Goal: Task Accomplishment & Management: Use online tool/utility

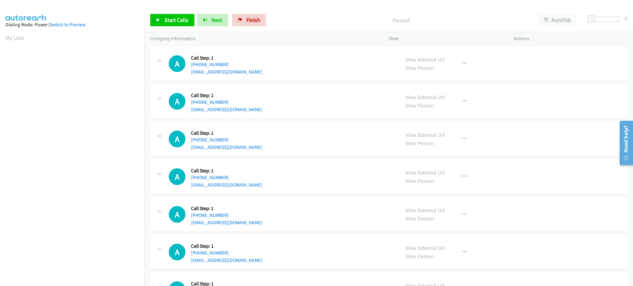
scroll to position [62, 0]
click at [176, 21] on span "Start Calls" at bounding box center [177, 19] width 24 height 7
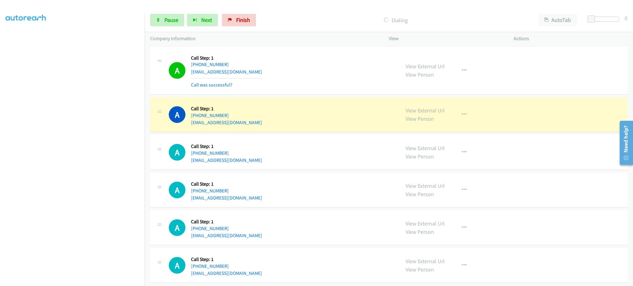
drag, startPoint x: 96, startPoint y: 281, endPoint x: 92, endPoint y: 281, distance: 4.0
click at [92, 281] on section at bounding box center [73, 140] width 134 height 296
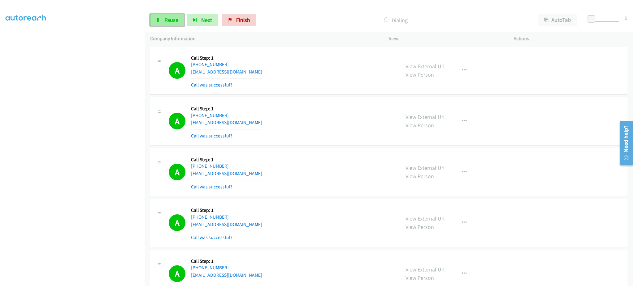
click at [165, 21] on span "Pause" at bounding box center [172, 19] width 14 height 7
click at [176, 20] on span "Start Calls" at bounding box center [177, 19] width 24 height 7
click at [165, 12] on div "Start Calls Pause Next Finish Dialing AutoTab AutoTab 0" at bounding box center [389, 20] width 489 height 24
click at [165, 18] on span "Pause" at bounding box center [172, 19] width 14 height 7
click at [159, 17] on link "Start Calls" at bounding box center [172, 20] width 44 height 12
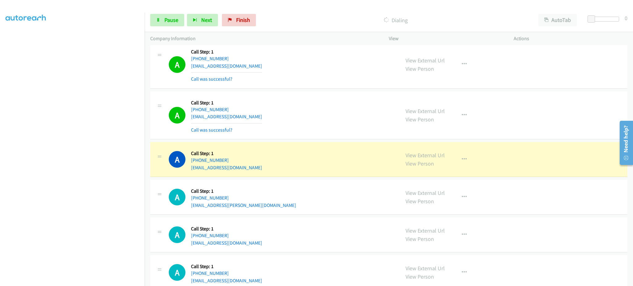
scroll to position [619, 0]
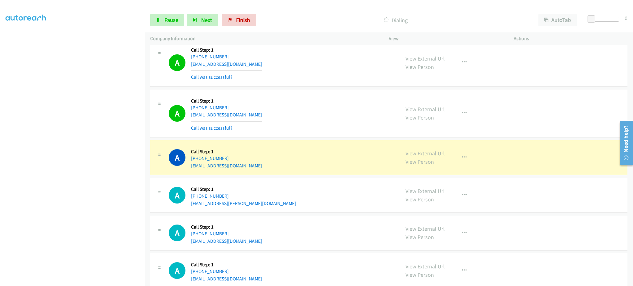
click at [427, 151] on link "View External Url" at bounding box center [425, 153] width 39 height 7
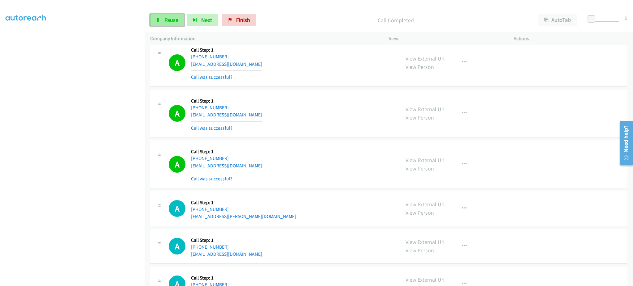
click at [161, 20] on link "Pause" at bounding box center [167, 20] width 34 height 12
click at [456, 166] on button "button" at bounding box center [464, 164] width 17 height 12
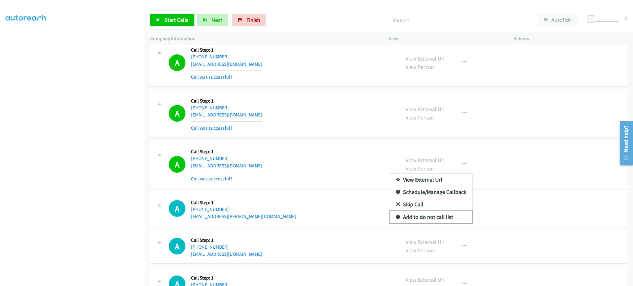
click at [448, 222] on link "Add to do not call list" at bounding box center [431, 217] width 82 height 12
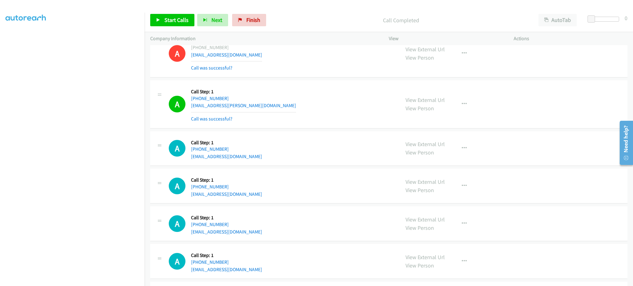
scroll to position [742, 0]
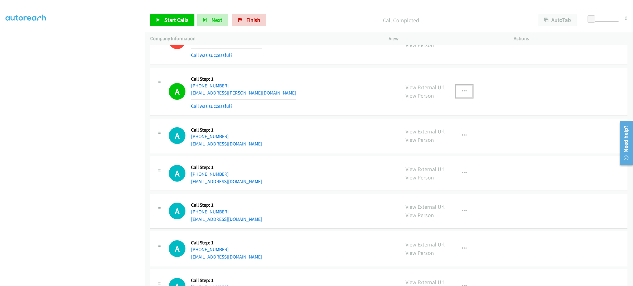
click at [458, 95] on button "button" at bounding box center [464, 91] width 17 height 12
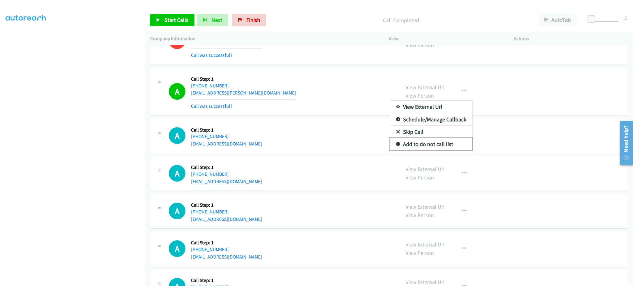
click at [454, 148] on link "Add to do not call list" at bounding box center [431, 144] width 82 height 12
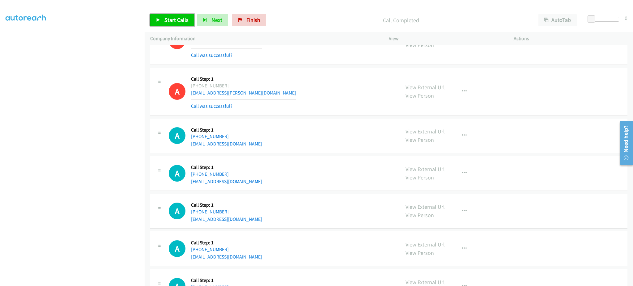
click at [180, 21] on span "Start Calls" at bounding box center [177, 19] width 24 height 7
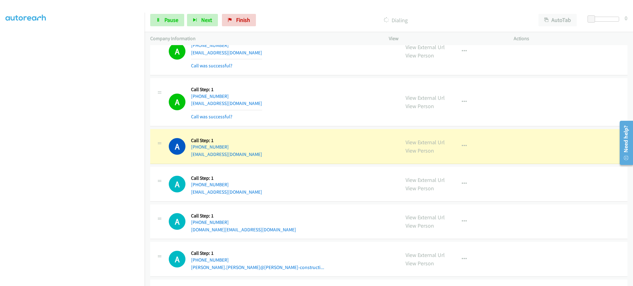
scroll to position [866, 0]
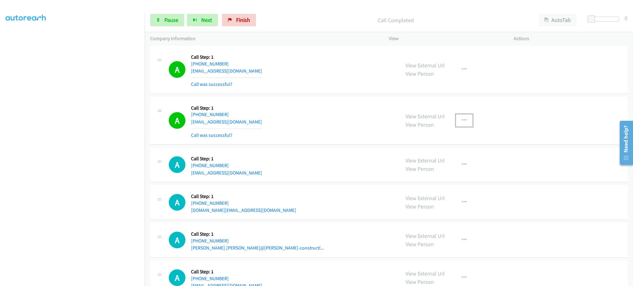
click at [469, 122] on button "button" at bounding box center [464, 120] width 17 height 12
click at [447, 169] on link "Add to do not call list" at bounding box center [431, 173] width 82 height 12
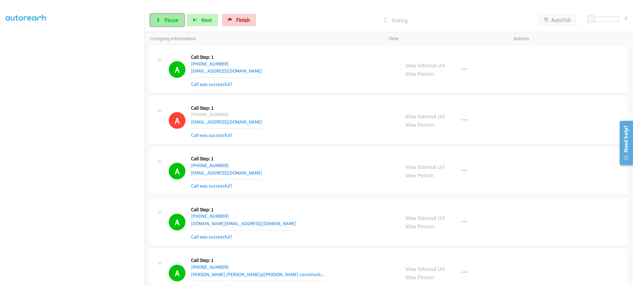
click at [166, 25] on link "Pause" at bounding box center [167, 20] width 34 height 12
click at [181, 22] on span "Start Calls" at bounding box center [177, 19] width 24 height 7
click at [161, 25] on link "Pause" at bounding box center [167, 20] width 34 height 12
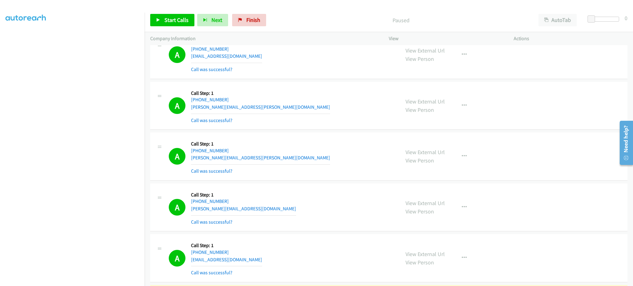
scroll to position [1484, 0]
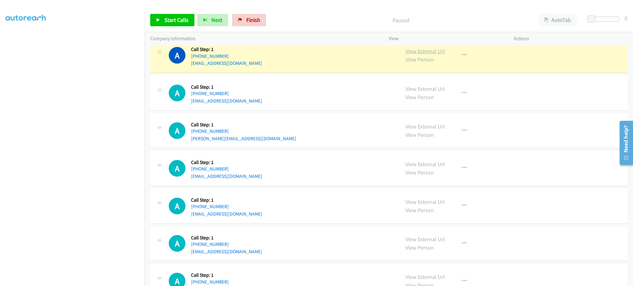
click at [434, 49] on link "View External Url" at bounding box center [425, 51] width 39 height 7
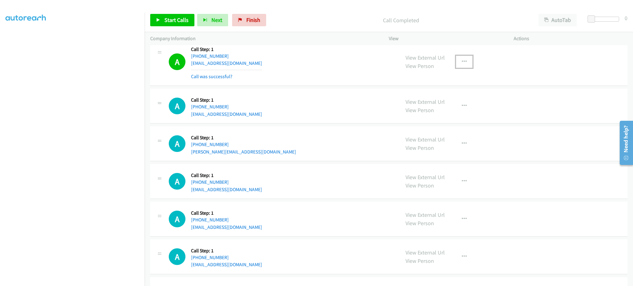
click at [458, 65] on button "button" at bounding box center [464, 62] width 17 height 12
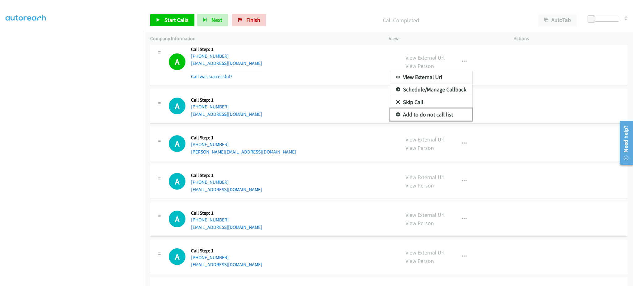
click at [436, 114] on link "Add to do not call list" at bounding box center [431, 115] width 82 height 12
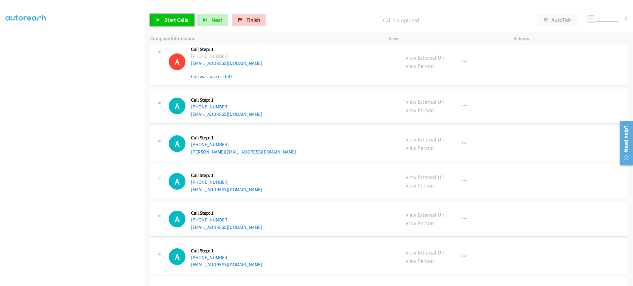
click at [177, 24] on link "Start Calls" at bounding box center [172, 20] width 44 height 12
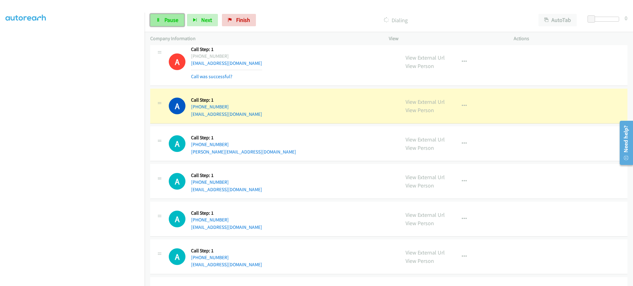
click at [170, 18] on span "Pause" at bounding box center [172, 19] width 14 height 7
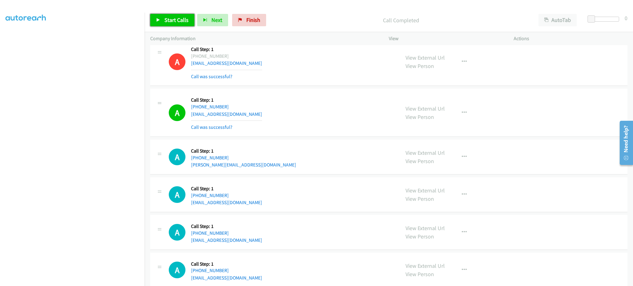
click at [166, 17] on span "Start Calls" at bounding box center [177, 19] width 24 height 7
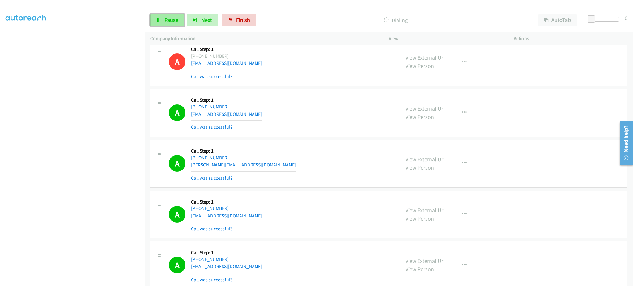
click at [180, 18] on link "Pause" at bounding box center [167, 20] width 34 height 12
click at [185, 17] on span "Start Calls" at bounding box center [177, 19] width 24 height 7
click at [173, 23] on span "Pause" at bounding box center [172, 19] width 14 height 7
click at [177, 25] on link "Start Calls" at bounding box center [172, 20] width 44 height 12
click at [171, 25] on link "Pause" at bounding box center [167, 20] width 34 height 12
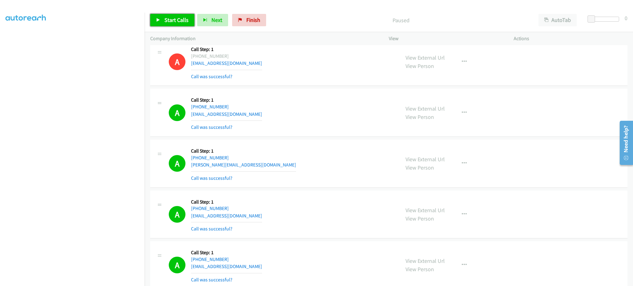
click at [172, 23] on span "Start Calls" at bounding box center [177, 19] width 24 height 7
click at [173, 19] on span "Pause" at bounding box center [172, 19] width 14 height 7
click at [156, 20] on link "Start Calls" at bounding box center [172, 20] width 44 height 12
click at [176, 19] on span "Pause" at bounding box center [172, 19] width 14 height 7
drag, startPoint x: 178, startPoint y: 24, endPoint x: 180, endPoint y: 2, distance: 23.1
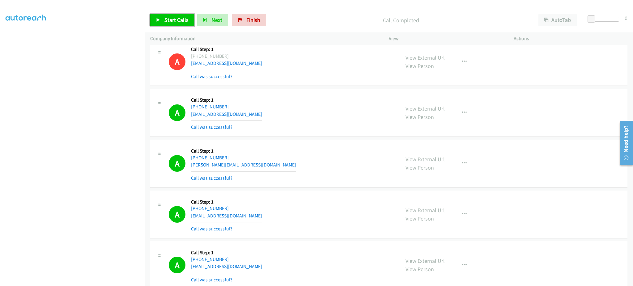
click at [178, 24] on link "Start Calls" at bounding box center [172, 20] width 44 height 12
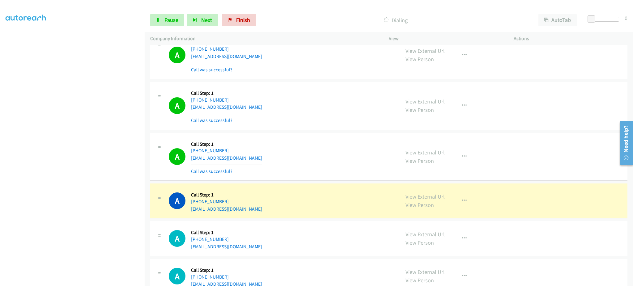
scroll to position [2721, 0]
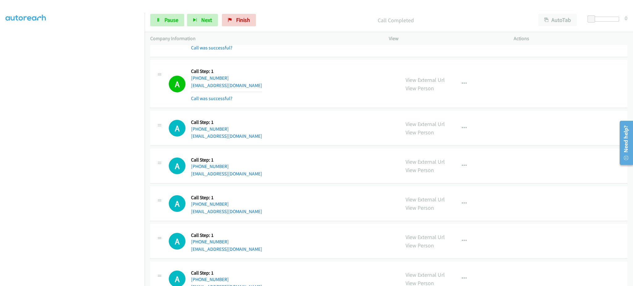
click at [461, 78] on div "View External Url View Person View External Url Email Schedule/Manage Callback …" at bounding box center [465, 84] width 131 height 37
click at [462, 88] on button "button" at bounding box center [464, 84] width 17 height 12
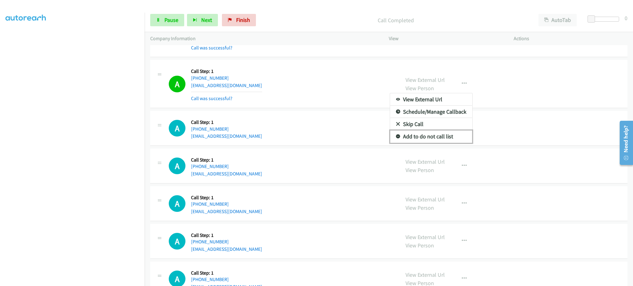
click at [449, 143] on link "Add to do not call list" at bounding box center [431, 137] width 82 height 12
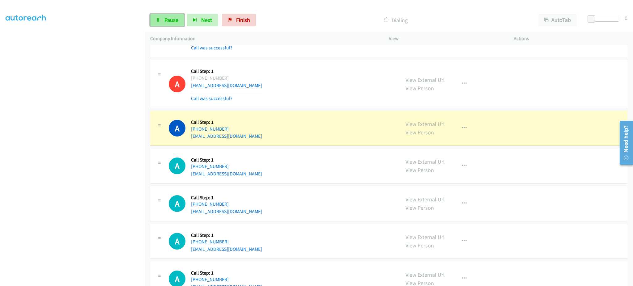
click at [173, 22] on span "Pause" at bounding box center [172, 19] width 14 height 7
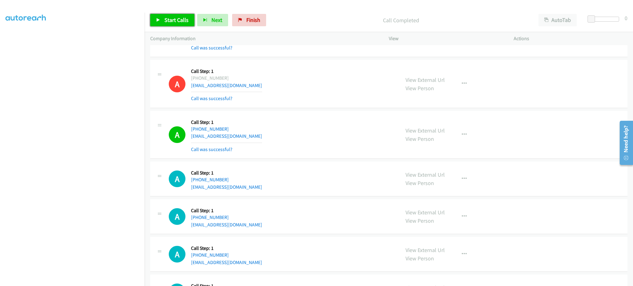
click at [171, 18] on span "Start Calls" at bounding box center [177, 19] width 24 height 7
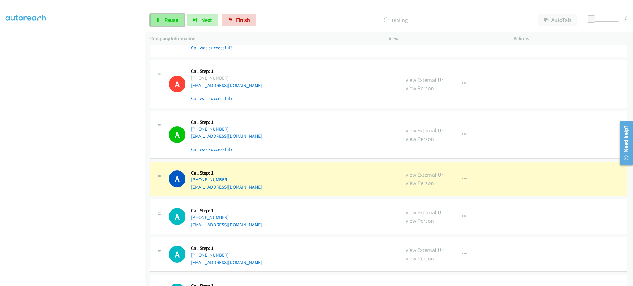
click at [178, 25] on link "Pause" at bounding box center [167, 20] width 34 height 12
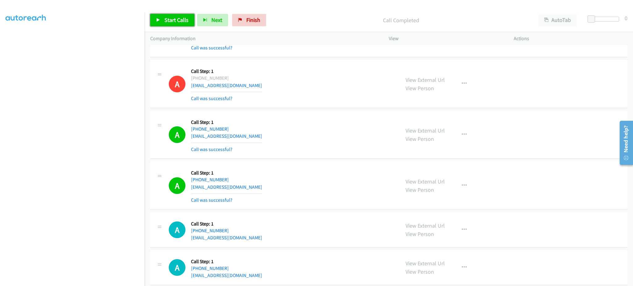
click at [161, 19] on link "Start Calls" at bounding box center [172, 20] width 44 height 12
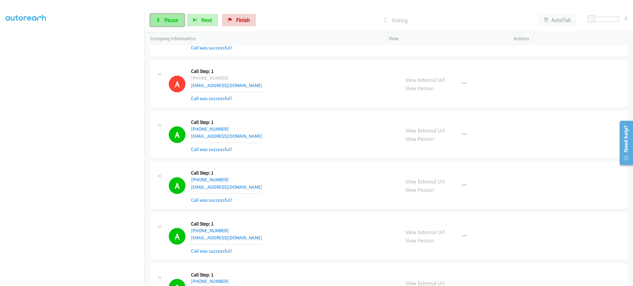
click at [177, 22] on span "Pause" at bounding box center [172, 19] width 14 height 7
click at [105, 280] on section at bounding box center [73, 140] width 134 height 296
click at [171, 14] on link "Start Calls" at bounding box center [172, 20] width 44 height 12
click at [161, 22] on link "Pause" at bounding box center [167, 20] width 34 height 12
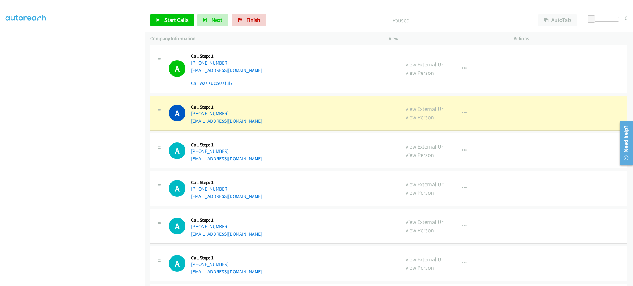
scroll to position [3093, 0]
click at [472, 104] on div "View External Url View Person View External Url Email Schedule/Manage Callback …" at bounding box center [465, 114] width 131 height 24
click at [467, 112] on button "button" at bounding box center [464, 113] width 17 height 12
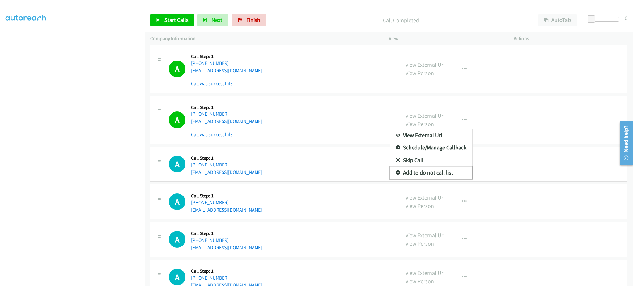
click at [461, 174] on link "Add to do not call list" at bounding box center [431, 173] width 82 height 12
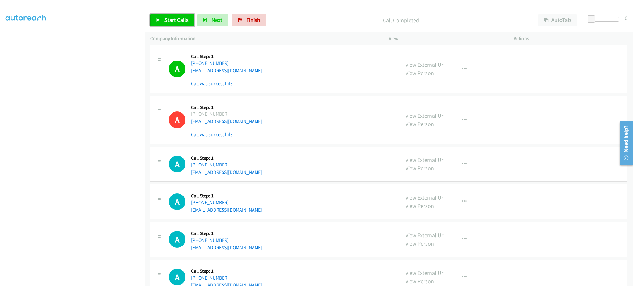
click at [187, 19] on span "Start Calls" at bounding box center [177, 19] width 24 height 7
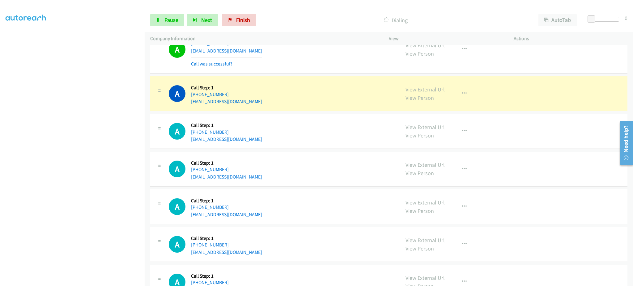
scroll to position [3216, 0]
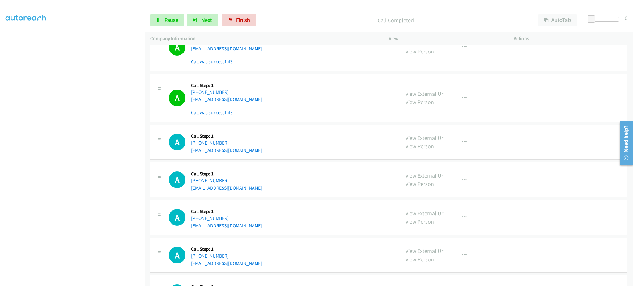
drag, startPoint x: 450, startPoint y: 98, endPoint x: 465, endPoint y: 104, distance: 16.8
click at [450, 98] on div "View External Url View Person View External Url Email Schedule/Manage Callback …" at bounding box center [465, 98] width 131 height 37
click at [465, 104] on button "button" at bounding box center [464, 98] width 17 height 12
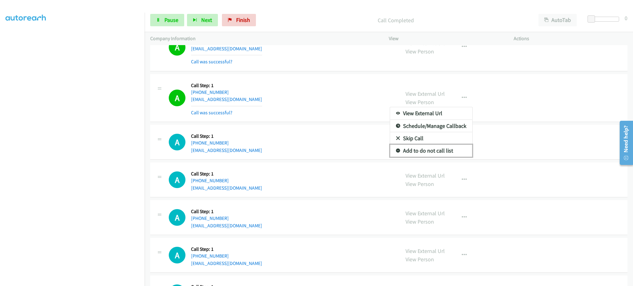
click at [451, 150] on link "Add to do not call list" at bounding box center [431, 151] width 82 height 12
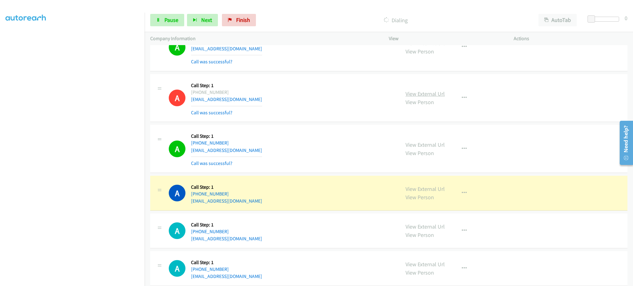
click at [434, 94] on link "View External Url" at bounding box center [425, 93] width 39 height 7
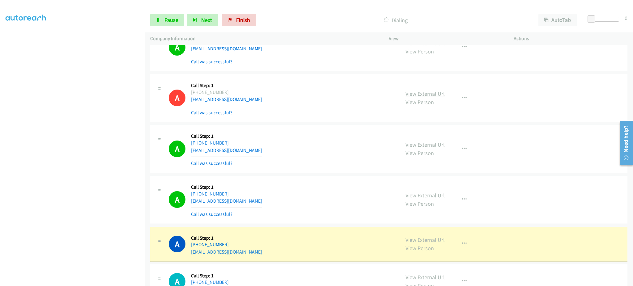
click at [431, 96] on link "View External Url" at bounding box center [425, 93] width 39 height 7
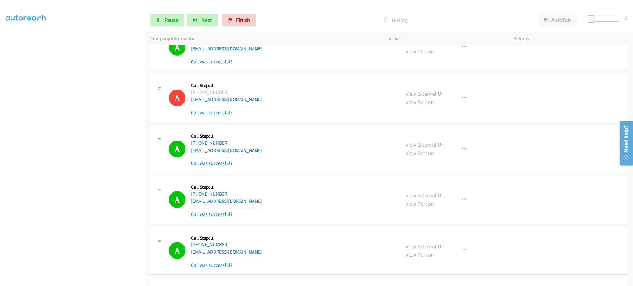
click at [462, 193] on div "View External Url View Person View External Url Email Schedule/Manage Callback …" at bounding box center [465, 200] width 131 height 37
click at [457, 206] on button "button" at bounding box center [464, 200] width 17 height 12
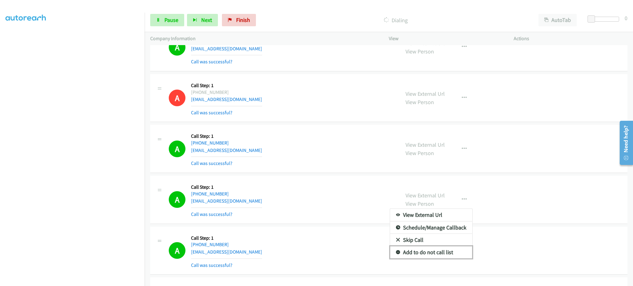
click at [436, 253] on link "Add to do not call list" at bounding box center [431, 252] width 82 height 12
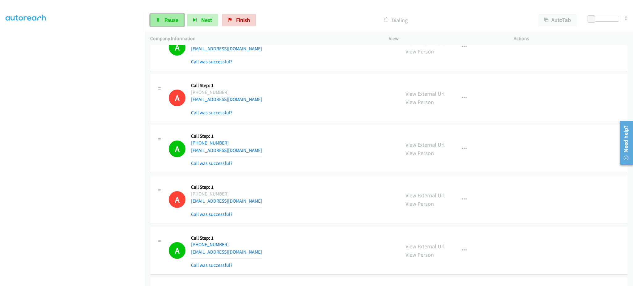
click at [165, 25] on link "Pause" at bounding box center [167, 20] width 34 height 12
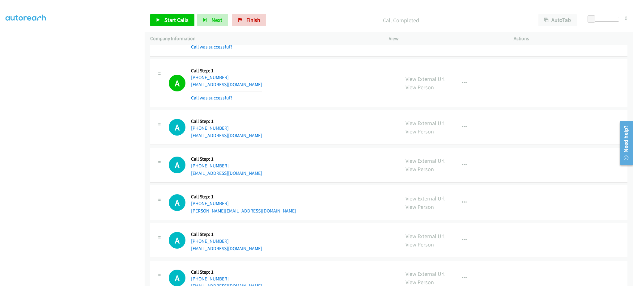
scroll to position [3249, 0]
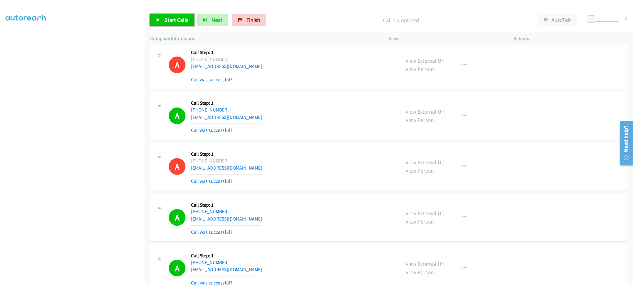
click at [173, 17] on span "Start Calls" at bounding box center [177, 19] width 24 height 7
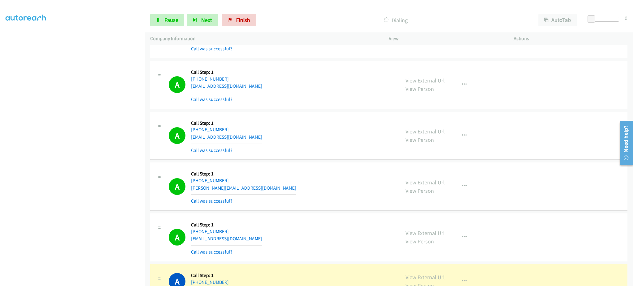
scroll to position [3497, 0]
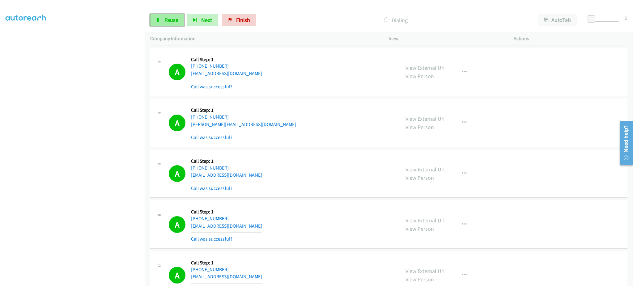
click at [167, 23] on span "Pause" at bounding box center [172, 19] width 14 height 7
click at [172, 18] on span "Start Calls" at bounding box center [177, 19] width 24 height 7
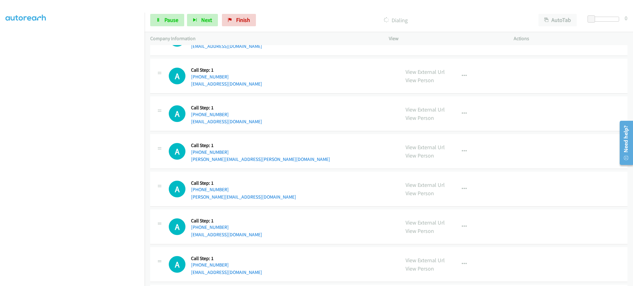
scroll to position [4239, 0]
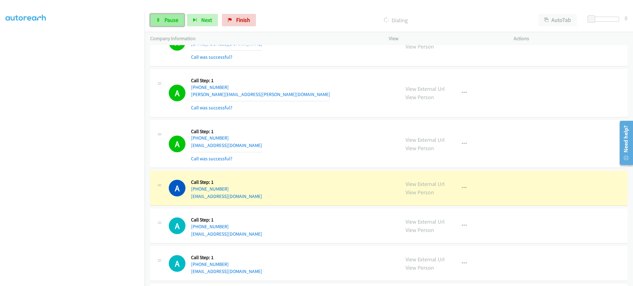
click at [172, 22] on span "Pause" at bounding box center [172, 19] width 14 height 7
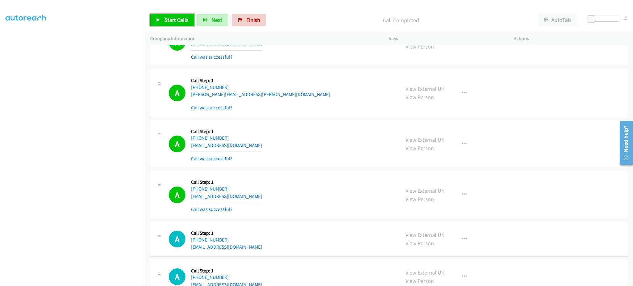
click at [172, 20] on span "Start Calls" at bounding box center [177, 19] width 24 height 7
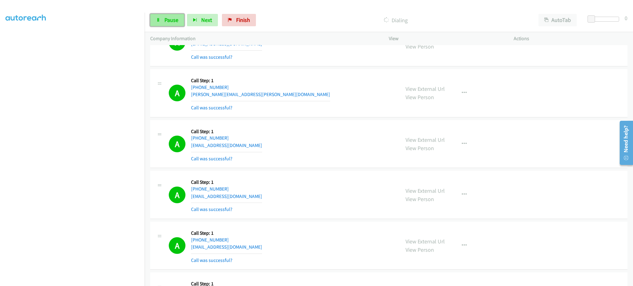
click at [171, 23] on span "Pause" at bounding box center [172, 19] width 14 height 7
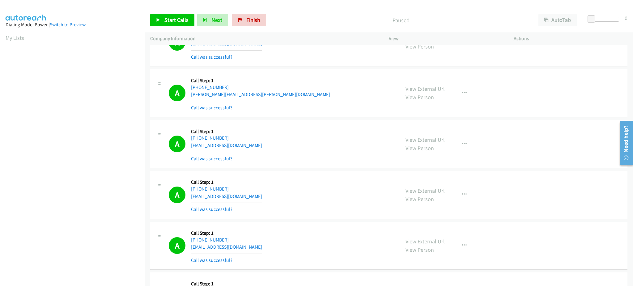
click at [17, 36] on link "My Lists" at bounding box center [15, 37] width 19 height 7
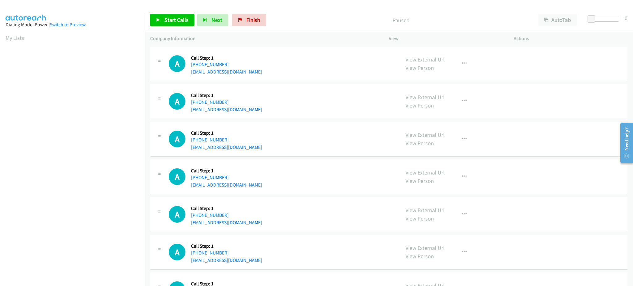
click at [173, 27] on div "Start Calls Pause Next Finish Paused AutoTab AutoTab 0" at bounding box center [389, 20] width 489 height 24
click at [173, 24] on link "Start Calls" at bounding box center [172, 20] width 44 height 12
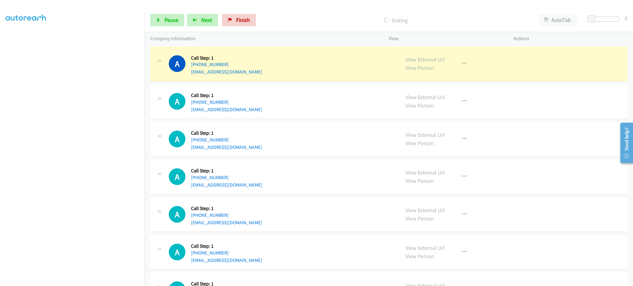
scroll to position [62, 0]
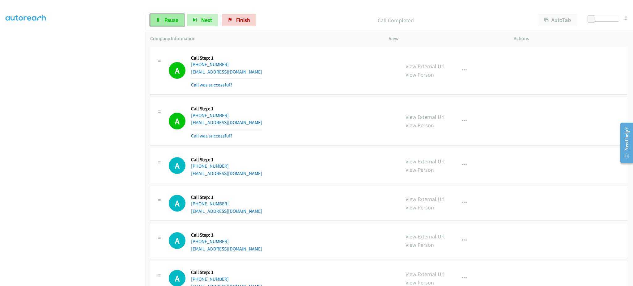
click at [163, 15] on link "Pause" at bounding box center [167, 20] width 34 height 12
